Goal: Contribute content

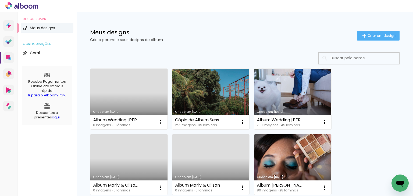
click at [129, 97] on link "Criado em [DATE]" at bounding box center [128, 99] width 77 height 61
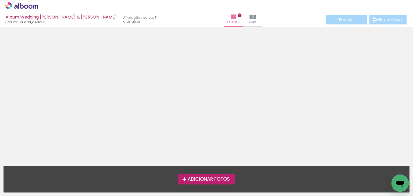
click at [199, 179] on span "Adicionar Fotos" at bounding box center [209, 179] width 42 height 5
click at [0, 0] on input "file" at bounding box center [0, 0] width 0 height 0
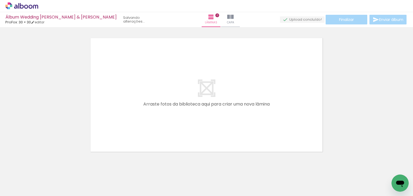
scroll to position [7, 0]
click at [54, 182] on div at bounding box center [54, 178] width 27 height 18
